Goal: Task Accomplishment & Management: Manage account settings

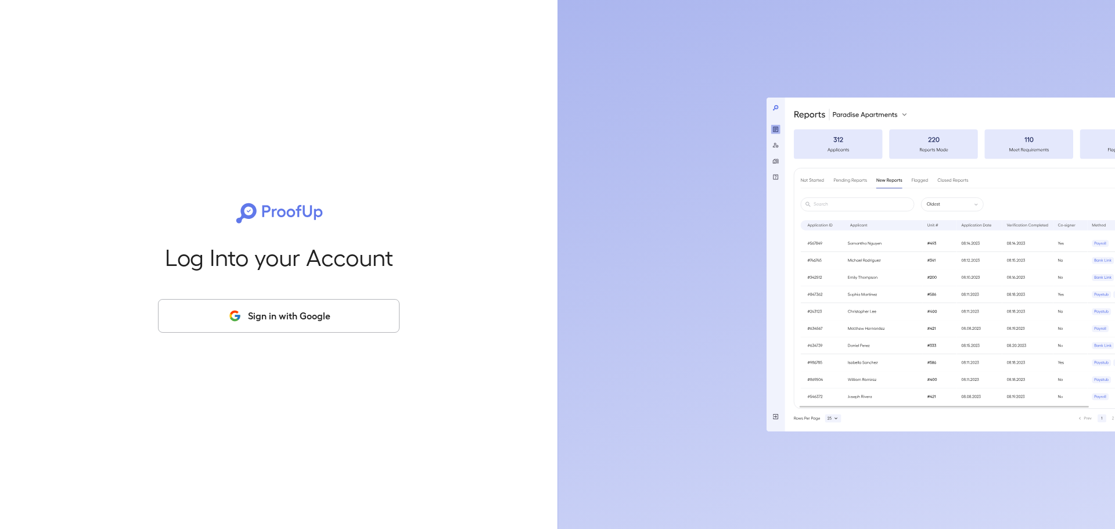
click at [299, 308] on button "Sign in with Google" at bounding box center [279, 316] width 242 height 34
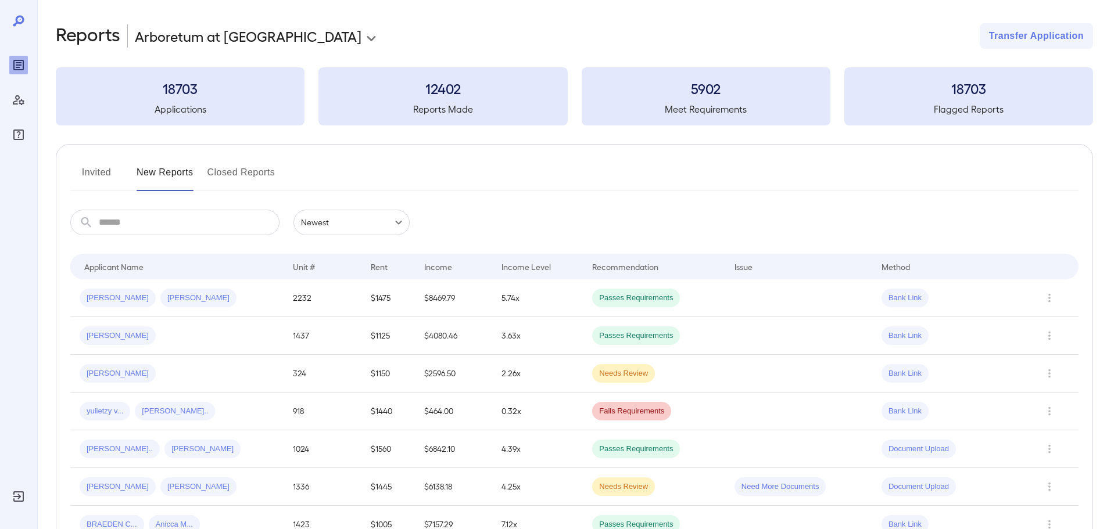
click at [166, 419] on div "[PERSON_NAME].." at bounding box center [175, 411] width 80 height 19
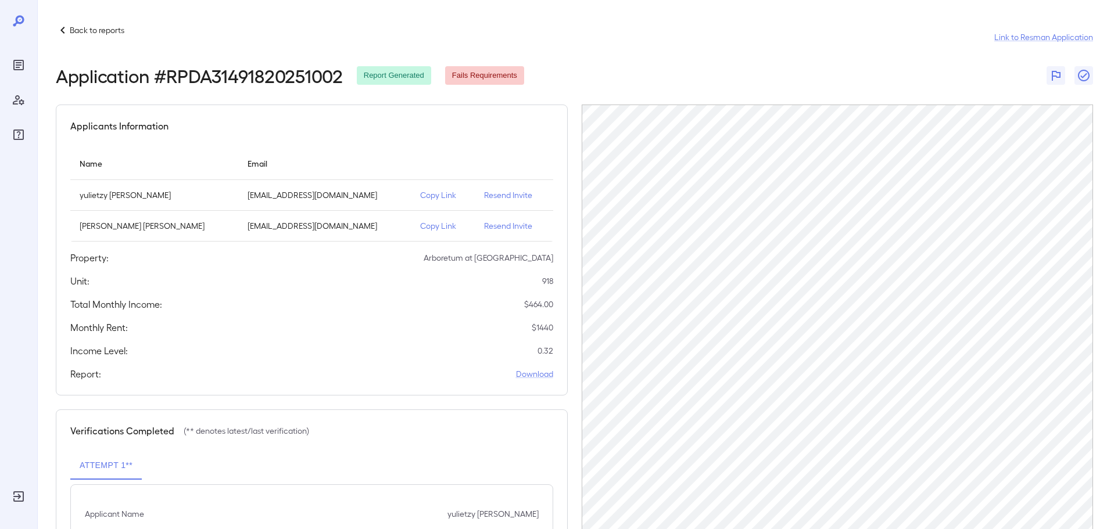
click at [83, 23] on div "Back to reports" at bounding box center [90, 30] width 69 height 14
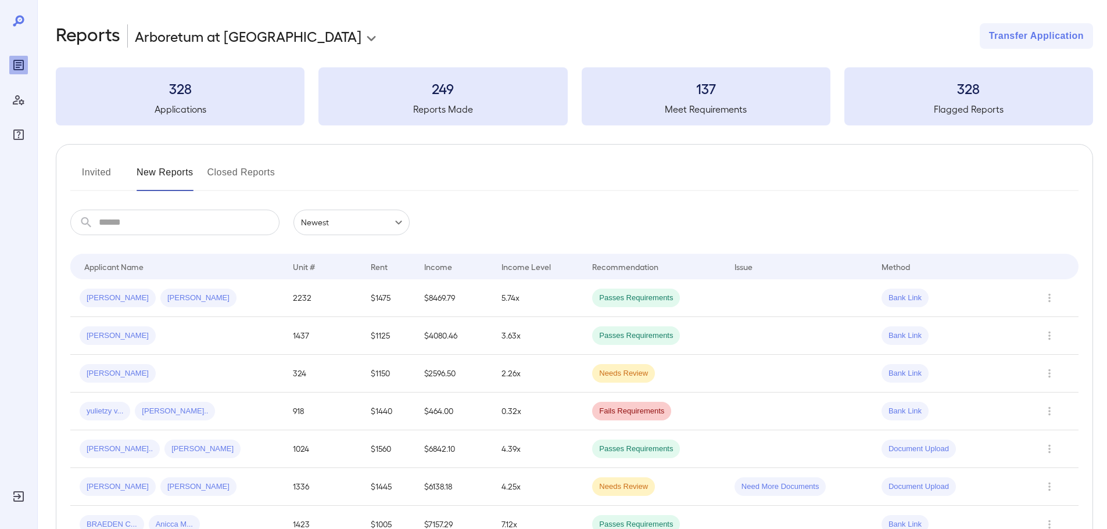
click at [519, 221] on div "​ ​ Newest ******" at bounding box center [574, 223] width 1008 height 26
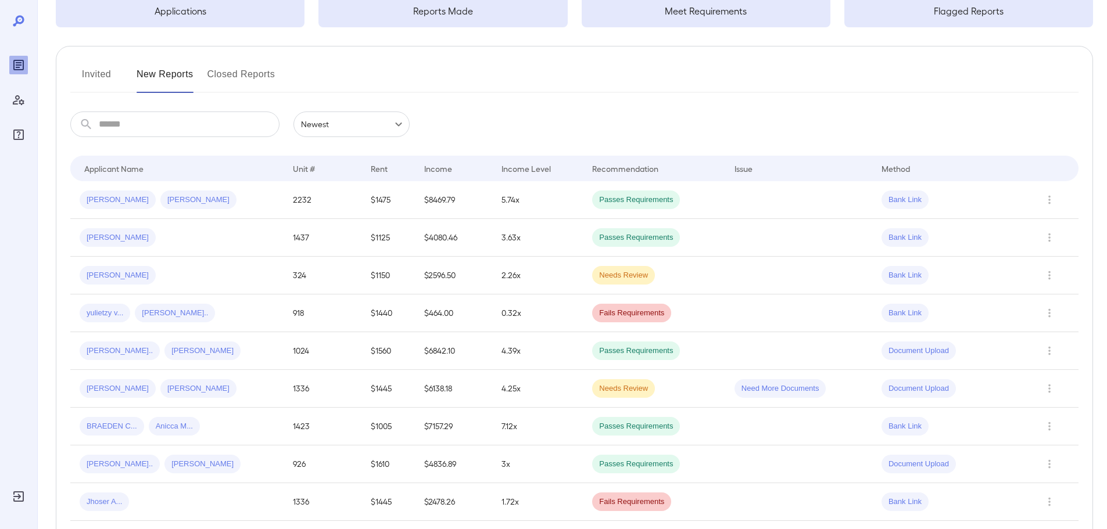
scroll to position [116, 0]
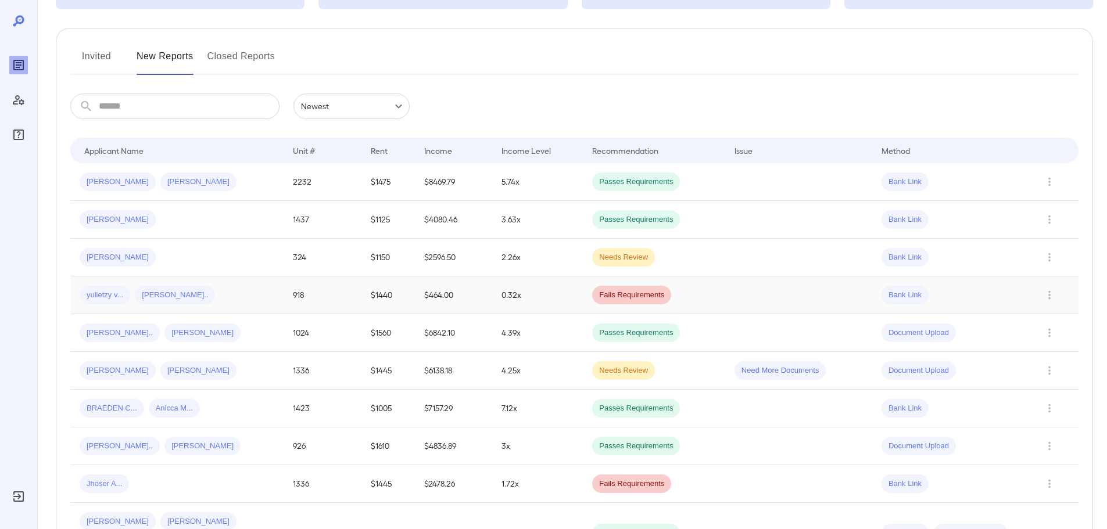
click at [293, 305] on td "918" at bounding box center [321, 296] width 77 height 38
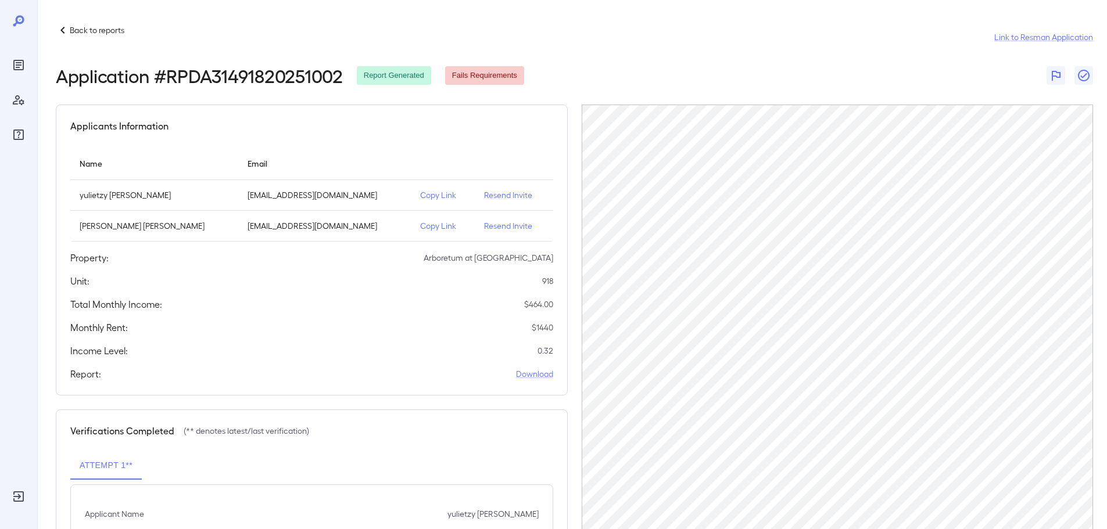
click at [283, 319] on div "Applicants Information Name Email [PERSON_NAME] [EMAIL_ADDRESS][DOMAIN_NAME] Co…" at bounding box center [312, 250] width 512 height 291
click at [325, 292] on div "Applicants Information Name Email [PERSON_NAME] [EMAIL_ADDRESS][DOMAIN_NAME] Co…" at bounding box center [312, 250] width 512 height 291
click at [507, 222] on p "Resend Invite" at bounding box center [513, 226] width 59 height 12
click at [422, 229] on p "Copy Link" at bounding box center [442, 226] width 45 height 12
click at [112, 34] on p "Back to reports" at bounding box center [97, 30] width 55 height 12
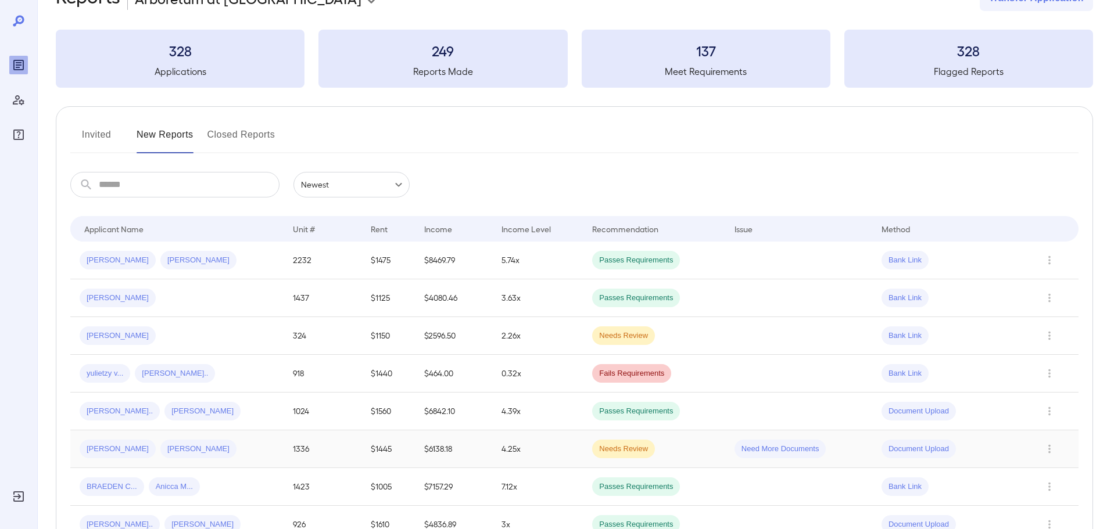
scroll to position [58, 0]
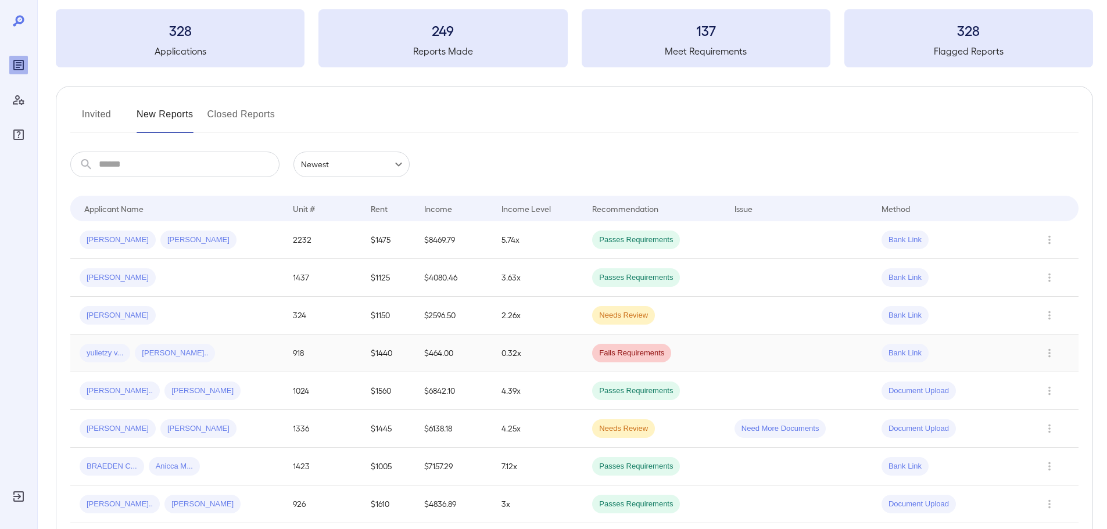
click at [492, 347] on td "0.32x" at bounding box center [537, 354] width 91 height 38
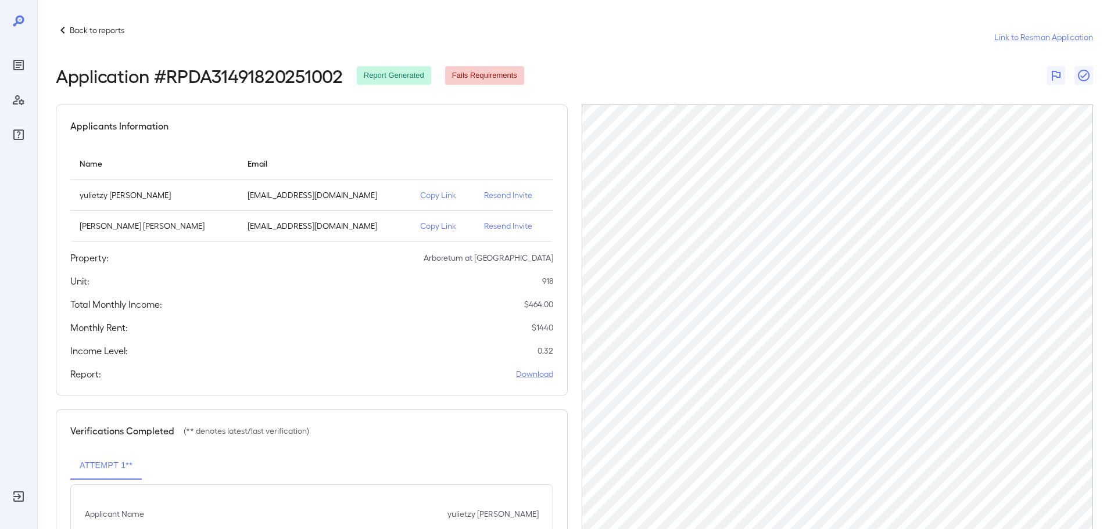
click at [375, 358] on div "Applicants Information Name Email [PERSON_NAME] [EMAIL_ADDRESS][DOMAIN_NAME] Co…" at bounding box center [312, 250] width 512 height 291
click at [119, 41] on div "Back to reports Link to Resman Application" at bounding box center [574, 37] width 1037 height 28
click at [116, 32] on p "Back to reports" at bounding box center [97, 30] width 55 height 12
